Goal: Information Seeking & Learning: Check status

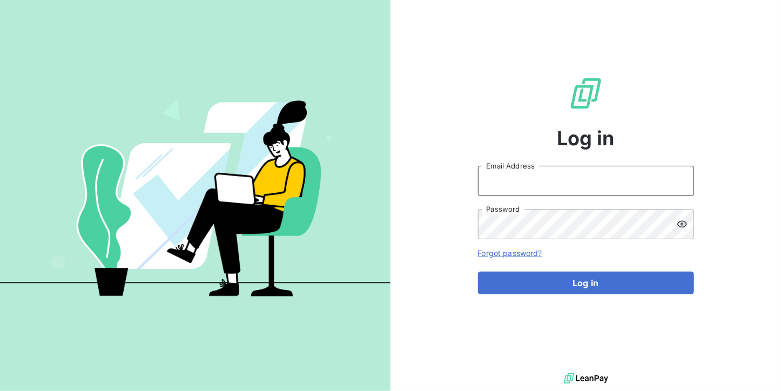
type input "[DOMAIN_NAME][EMAIL_ADDRESS][DOMAIN_NAME]"
click at [529, 270] on form "[DOMAIN_NAME][EMAIL_ADDRESS][DOMAIN_NAME] Email Address Password Forgot passwor…" at bounding box center [586, 230] width 216 height 128
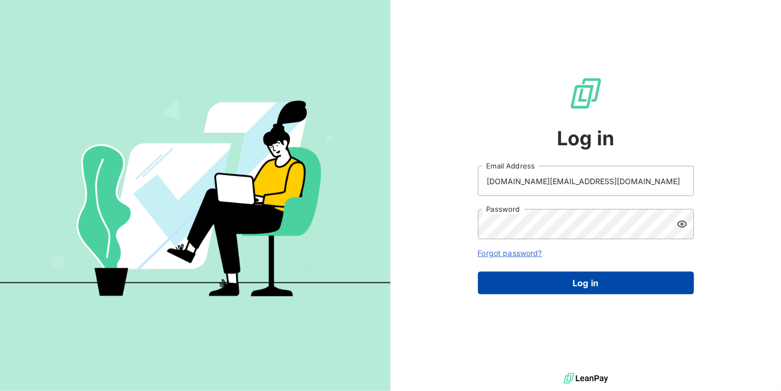
click at [530, 280] on button "Log in" at bounding box center [586, 283] width 216 height 23
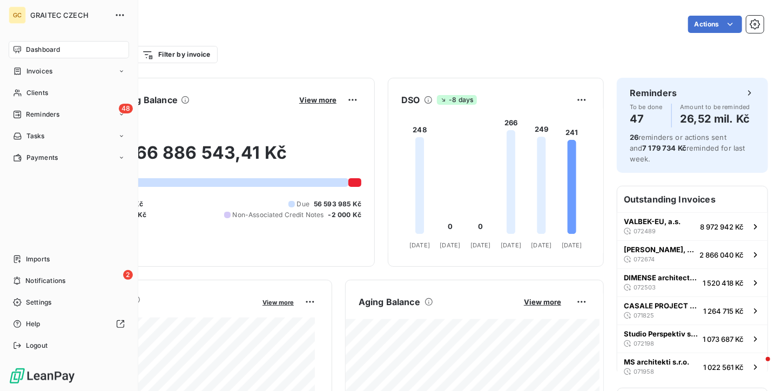
click at [32, 85] on div "Clients" at bounding box center [69, 92] width 120 height 17
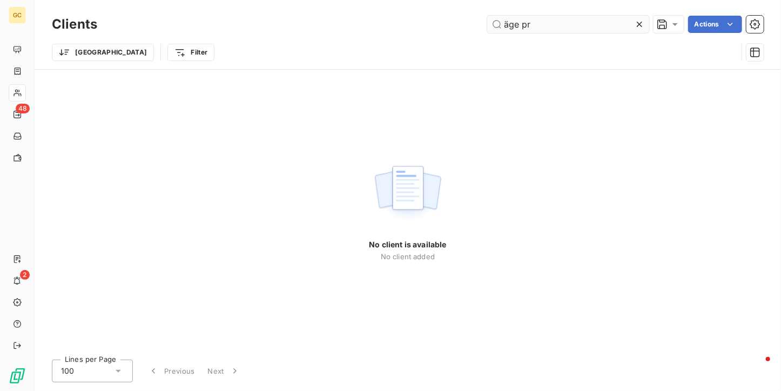
click at [505, 22] on input "äge pr" at bounding box center [568, 24] width 162 height 17
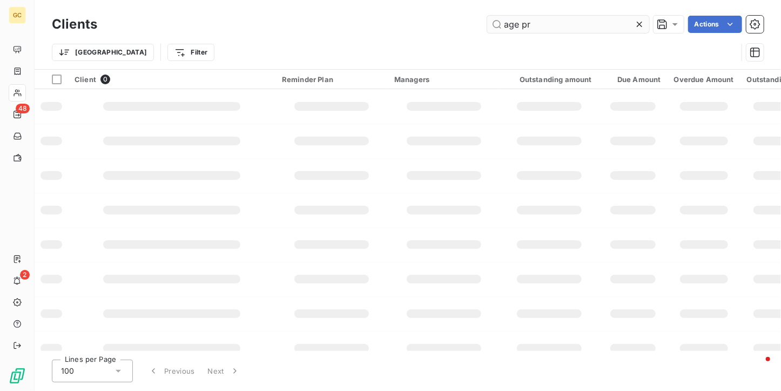
type input "age pr"
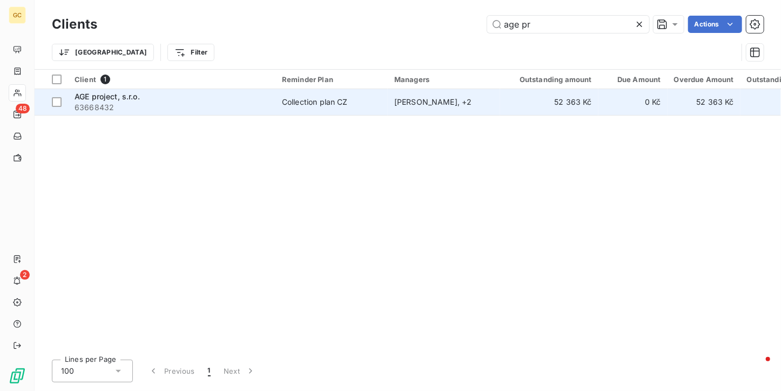
click at [363, 110] on td "Collection plan CZ" at bounding box center [331, 102] width 112 height 26
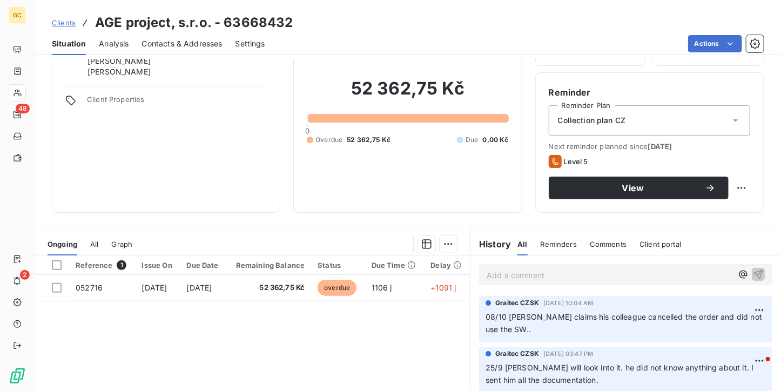
scroll to position [108, 0]
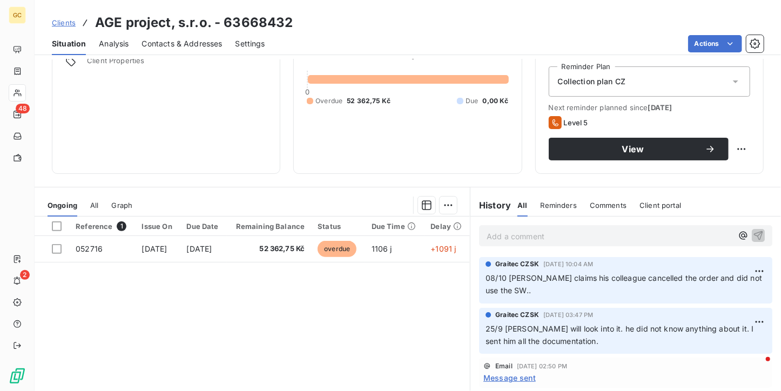
click at [58, 25] on span "Clients" at bounding box center [64, 22] width 24 height 9
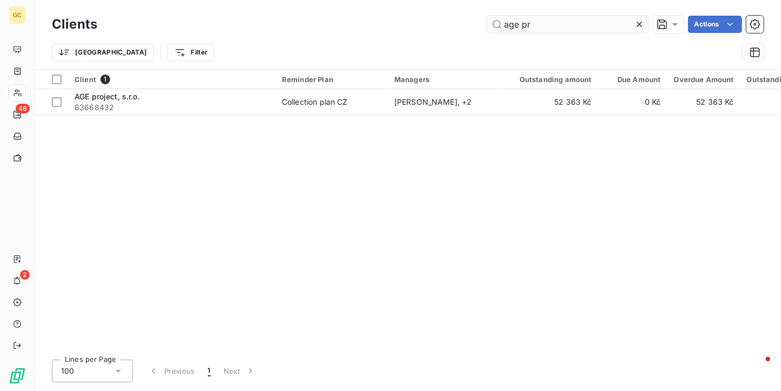
click at [639, 23] on icon at bounding box center [638, 24] width 5 height 5
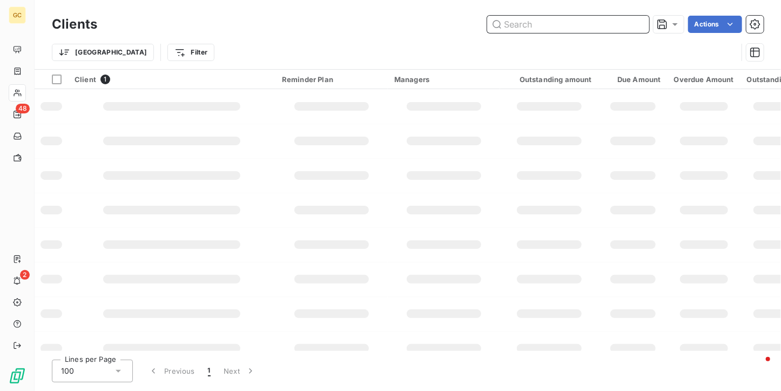
click at [581, 29] on input "text" at bounding box center [568, 24] width 162 height 17
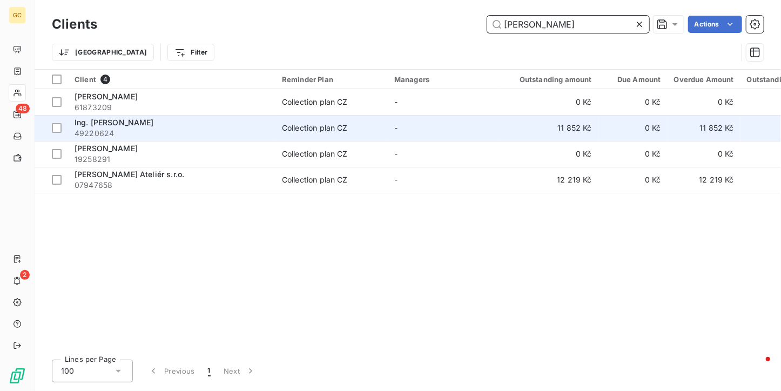
type input "[PERSON_NAME]"
click at [320, 127] on div "Collection plan CZ" at bounding box center [315, 128] width 66 height 11
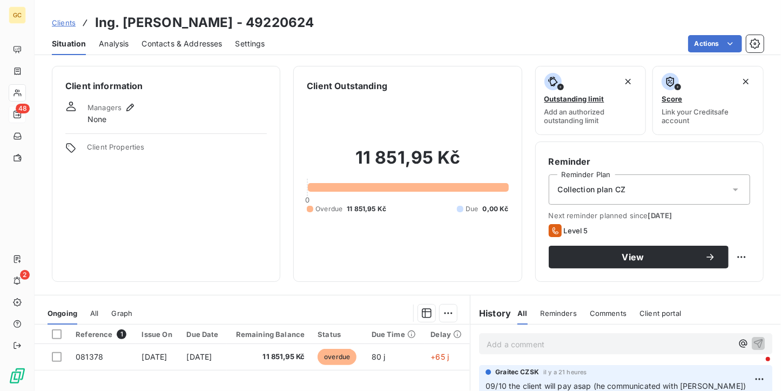
click at [14, 116] on icon at bounding box center [17, 114] width 9 height 9
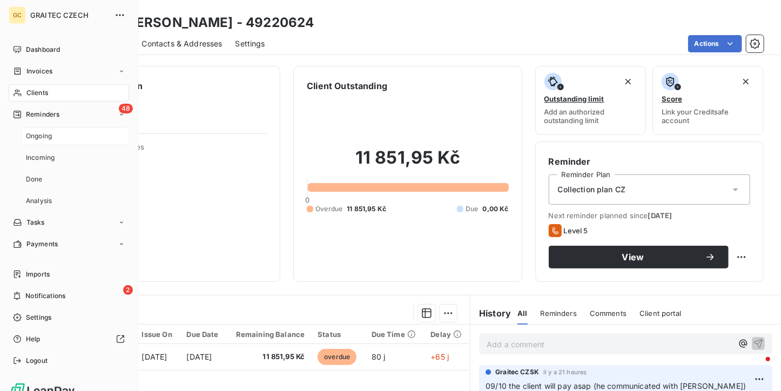
click at [29, 131] on span "Ongoing" at bounding box center [39, 136] width 26 height 10
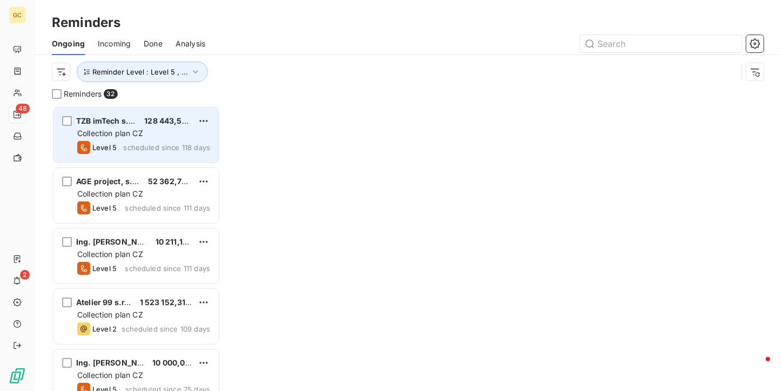
scroll to position [276, 160]
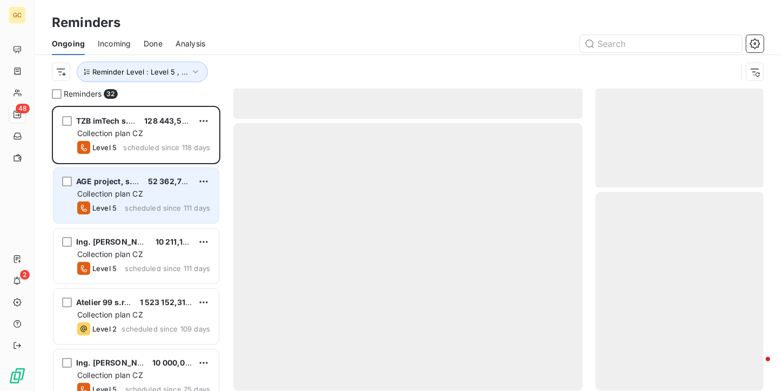
click at [146, 181] on div "AGE project, s.r.o. 52 362,75 Kč" at bounding box center [143, 182] width 133 height 10
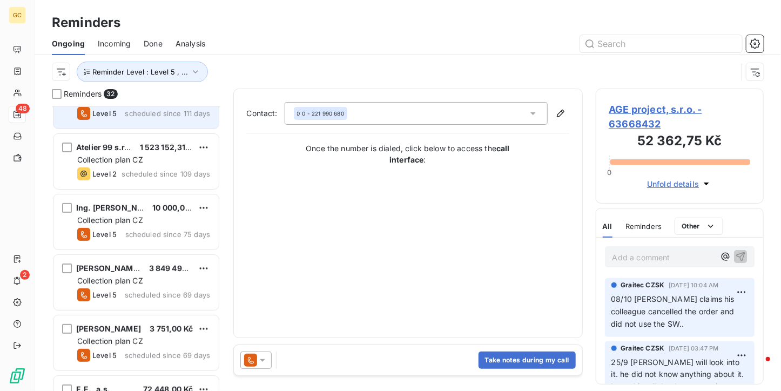
scroll to position [162, 0]
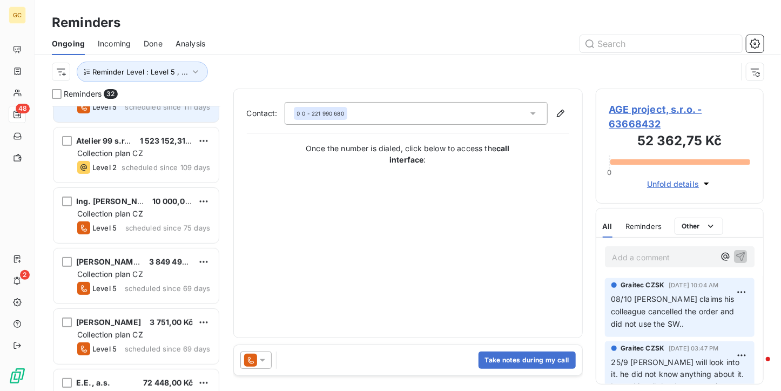
click at [149, 259] on span "3 849 493,84 Kč" at bounding box center [180, 261] width 62 height 9
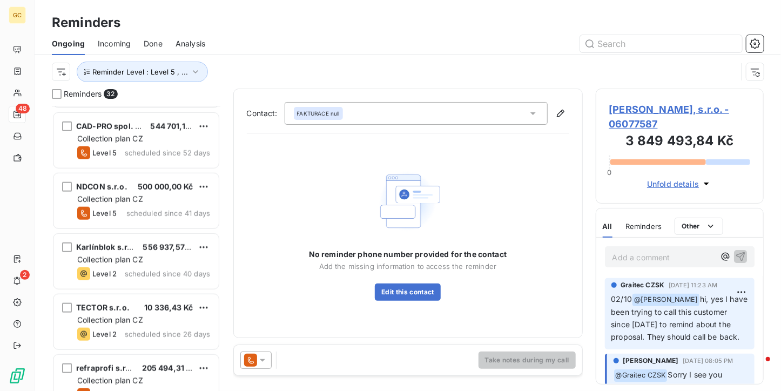
scroll to position [378, 0]
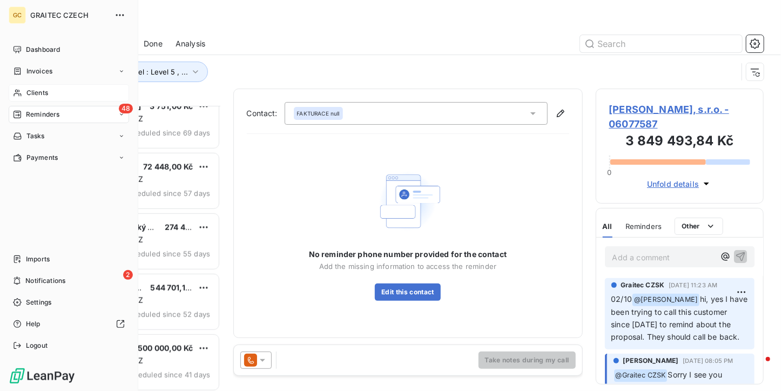
click at [18, 87] on div "Clients" at bounding box center [69, 92] width 120 height 17
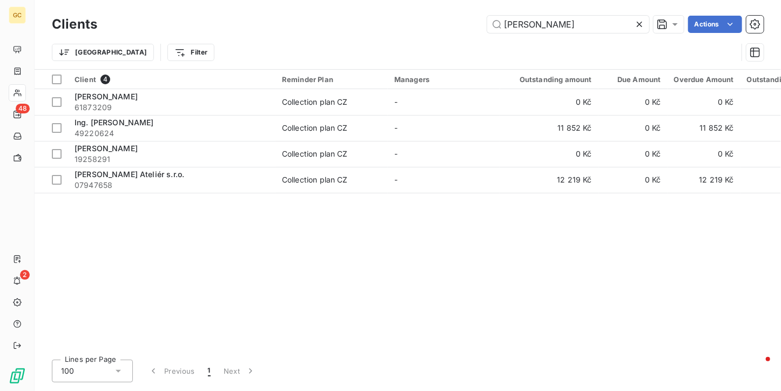
click at [637, 21] on icon at bounding box center [639, 24] width 11 height 11
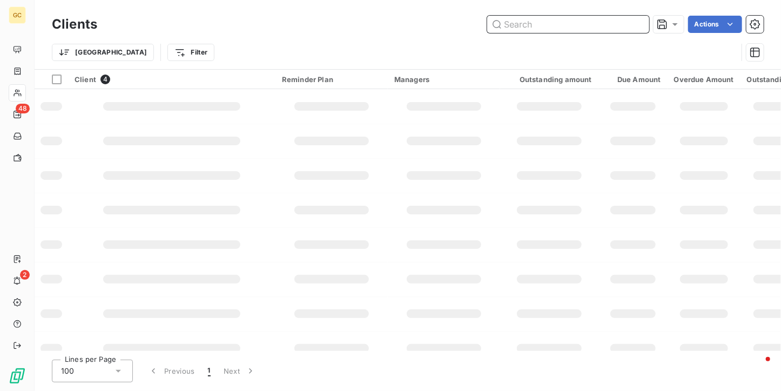
click at [526, 20] on input "text" at bounding box center [568, 24] width 162 height 17
type input "suncad"
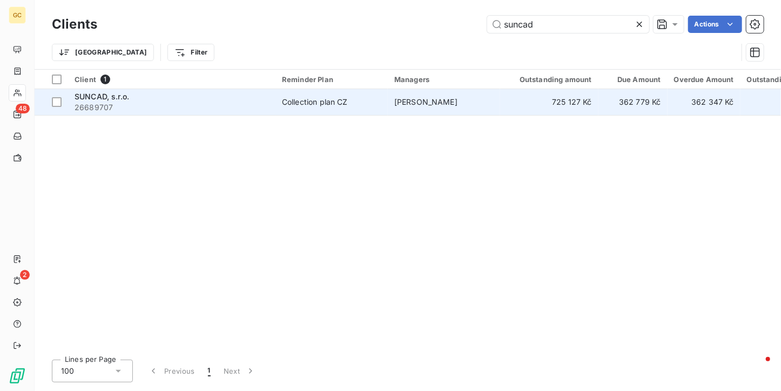
click at [358, 105] on span "Collection plan CZ" at bounding box center [331, 102] width 99 height 11
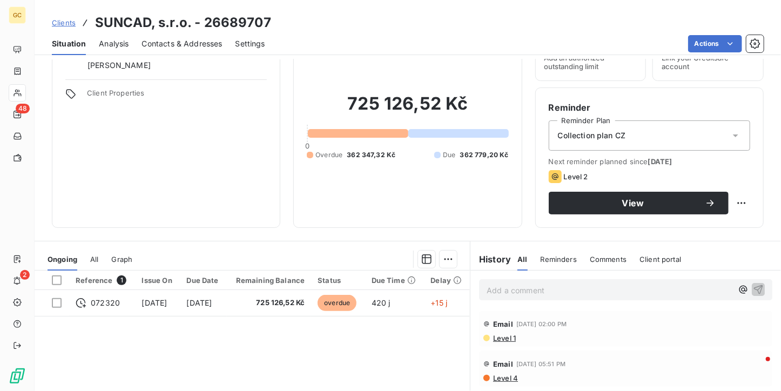
scroll to position [108, 0]
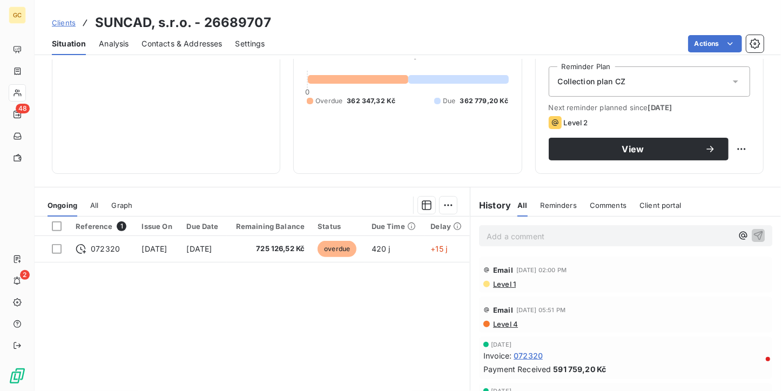
click at [179, 49] on div "Contacts & Addresses" at bounding box center [182, 43] width 80 height 23
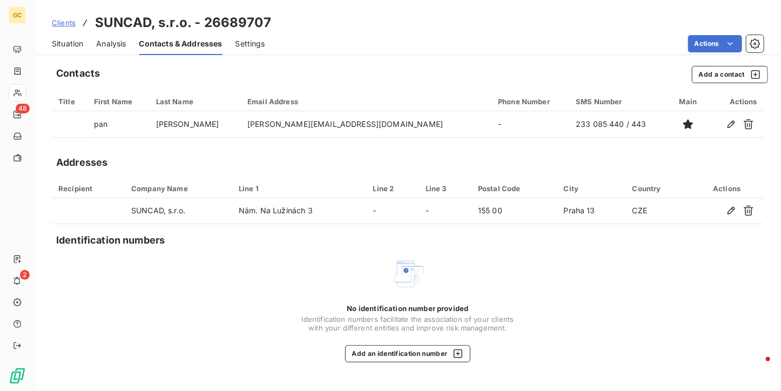
click at [56, 50] on div "Situation" at bounding box center [67, 43] width 31 height 23
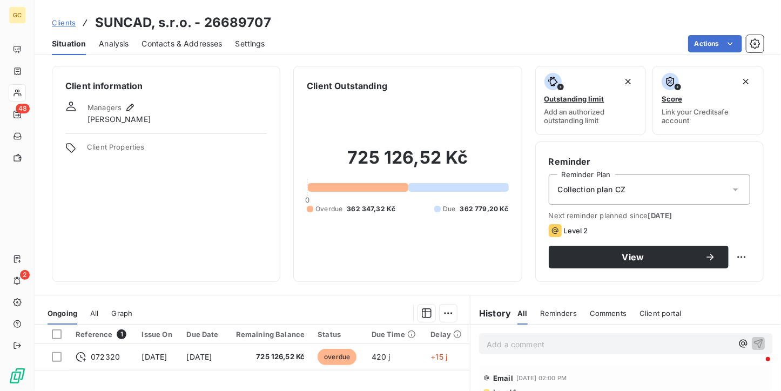
scroll to position [54, 0]
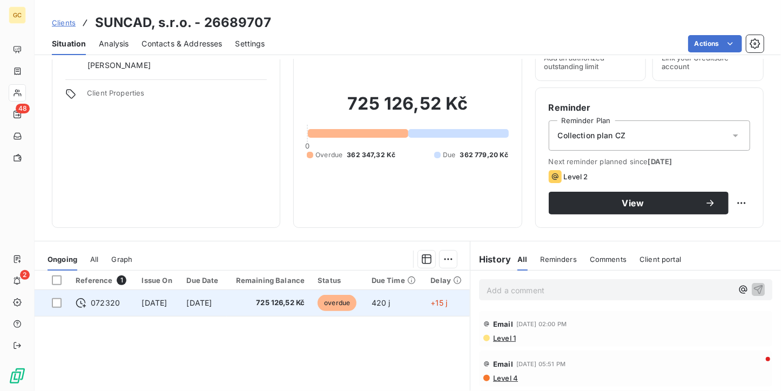
click at [274, 299] on span "725 126,52 Kč" at bounding box center [269, 302] width 72 height 11
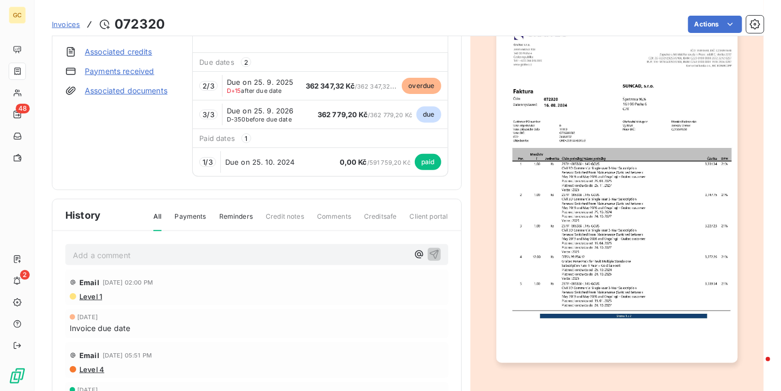
scroll to position [108, 0]
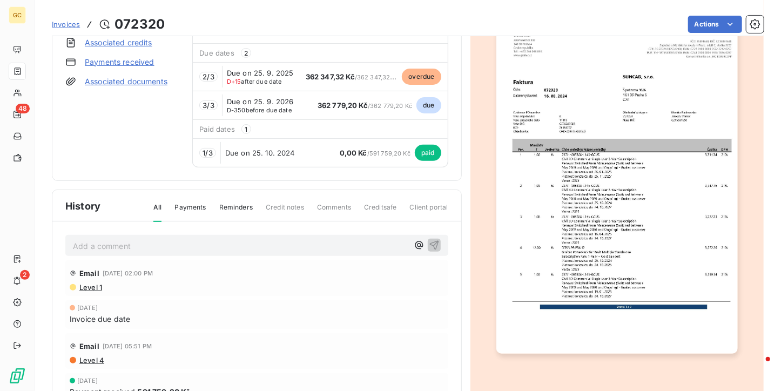
click at [609, 210] on img "button" at bounding box center [616, 182] width 241 height 341
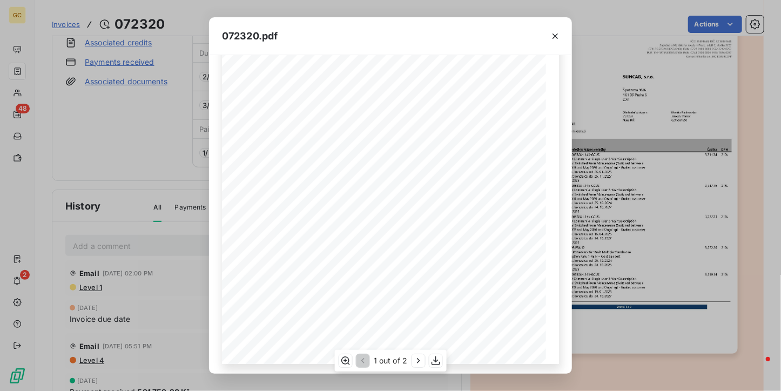
scroll to position [165, 0]
click at [418, 358] on icon "button" at bounding box center [417, 360] width 11 height 11
click at [553, 31] on icon "button" at bounding box center [555, 36] width 11 height 11
